Goal: Task Accomplishment & Management: Manage account settings

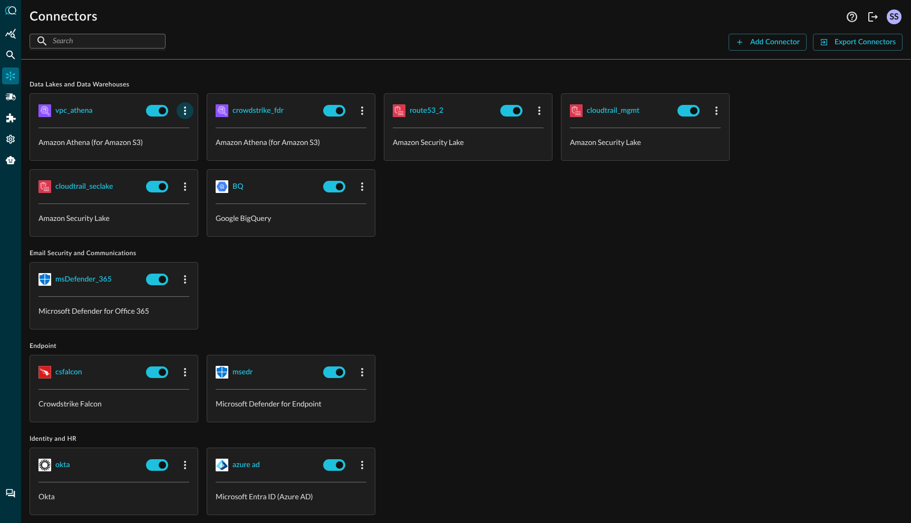
click at [182, 110] on icon "button" at bounding box center [185, 110] width 13 height 13
click at [199, 132] on span "Edit" at bounding box center [206, 133] width 14 height 7
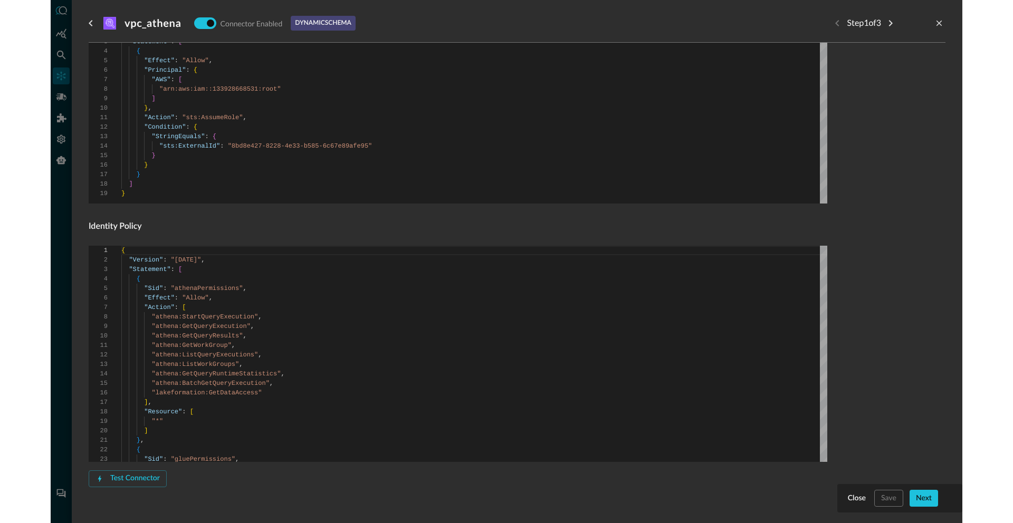
scroll to position [510, 0]
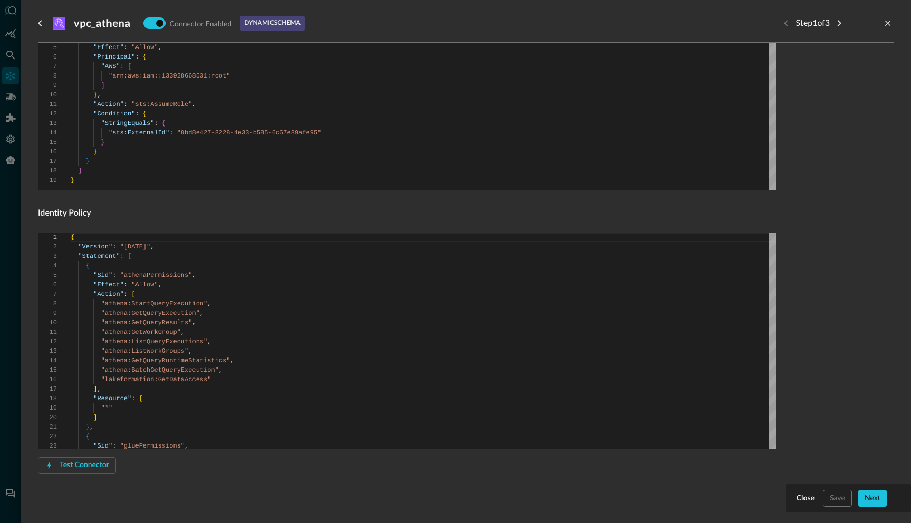
click at [8, 69] on div at bounding box center [455, 261] width 911 height 523
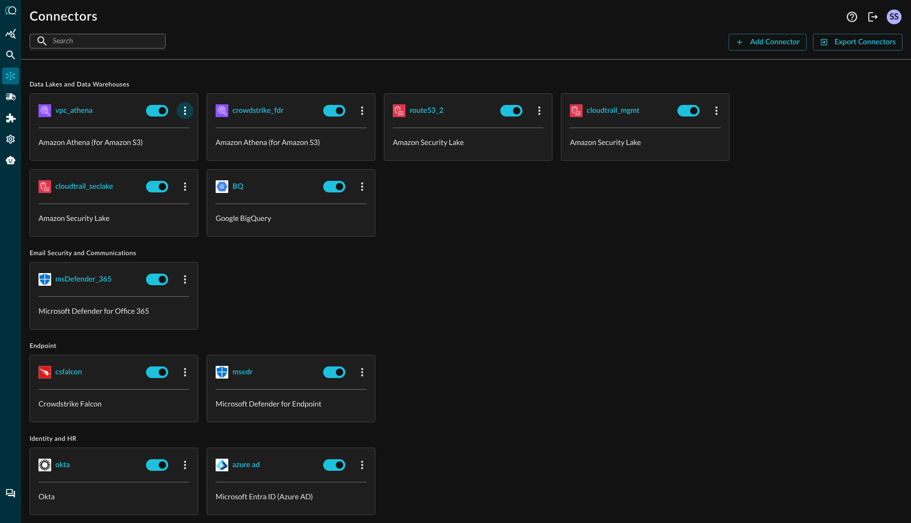
click at [179, 108] on icon "button" at bounding box center [185, 110] width 13 height 13
click at [191, 136] on icon at bounding box center [189, 133] width 9 height 9
click at [187, 113] on icon "button" at bounding box center [185, 110] width 13 height 13
click at [196, 131] on div "Edit" at bounding box center [198, 134] width 27 height 13
